Goal: Book appointment/travel/reservation

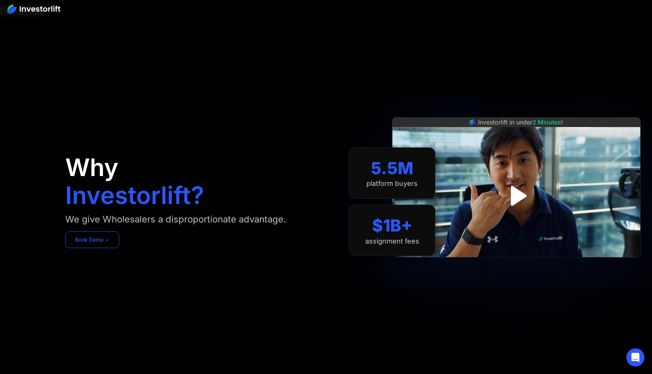
click at [109, 232] on link "Book Demo ➢" at bounding box center [92, 240] width 54 height 17
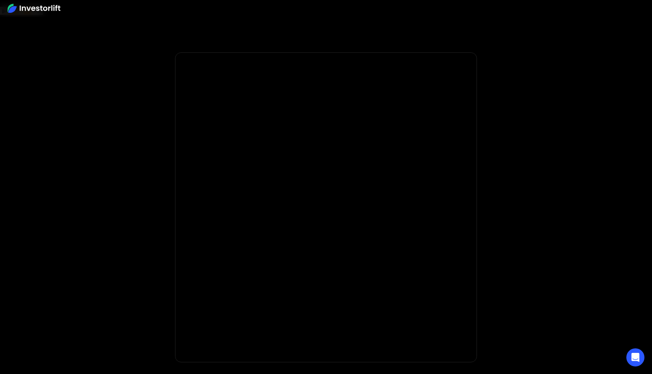
click at [36, 10] on img at bounding box center [34, 8] width 53 height 9
click at [43, 3] on div at bounding box center [326, 8] width 652 height 17
click at [43, 8] on img at bounding box center [34, 8] width 53 height 9
